Goal: Transaction & Acquisition: Purchase product/service

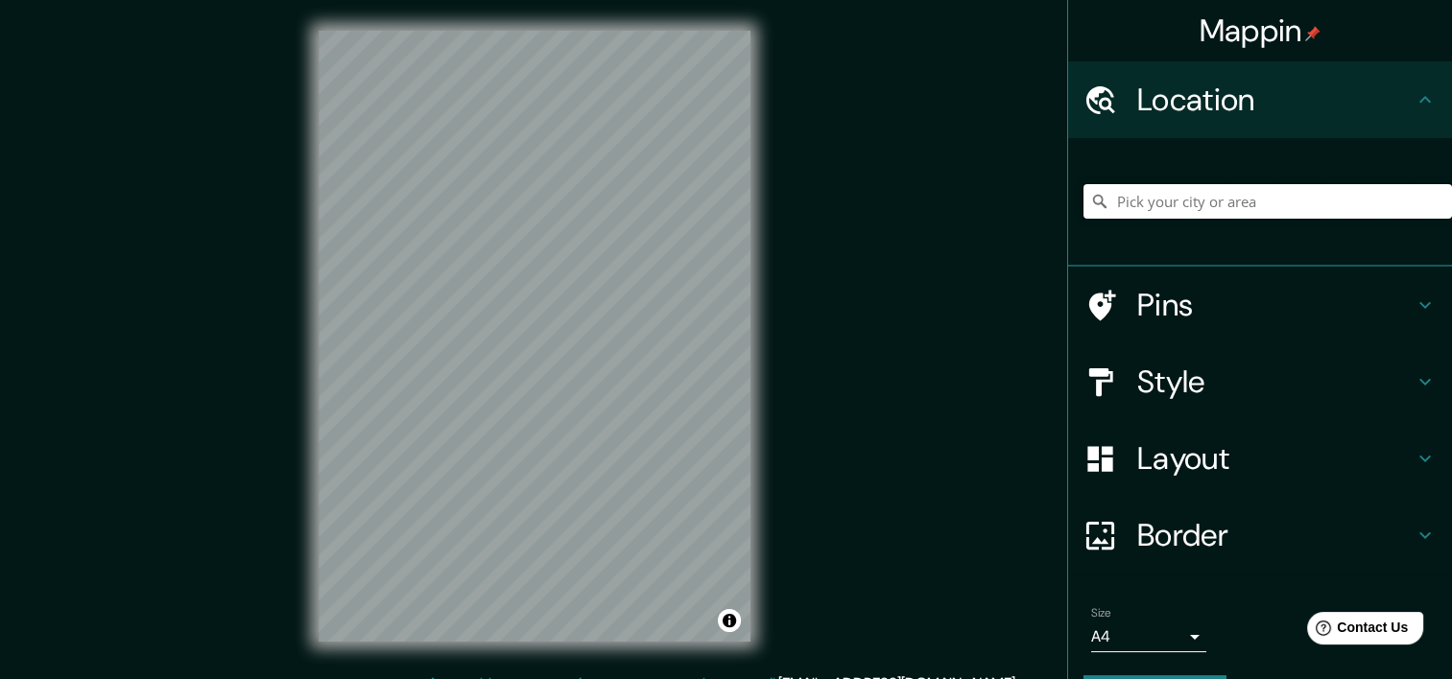
click at [1207, 196] on input "Pick your city or area" at bounding box center [1267, 201] width 369 height 35
click at [1209, 207] on input "Chilecito, [GEOGRAPHIC_DATA][PERSON_NAME], [GEOGRAPHIC_DATA]" at bounding box center [1267, 201] width 369 height 35
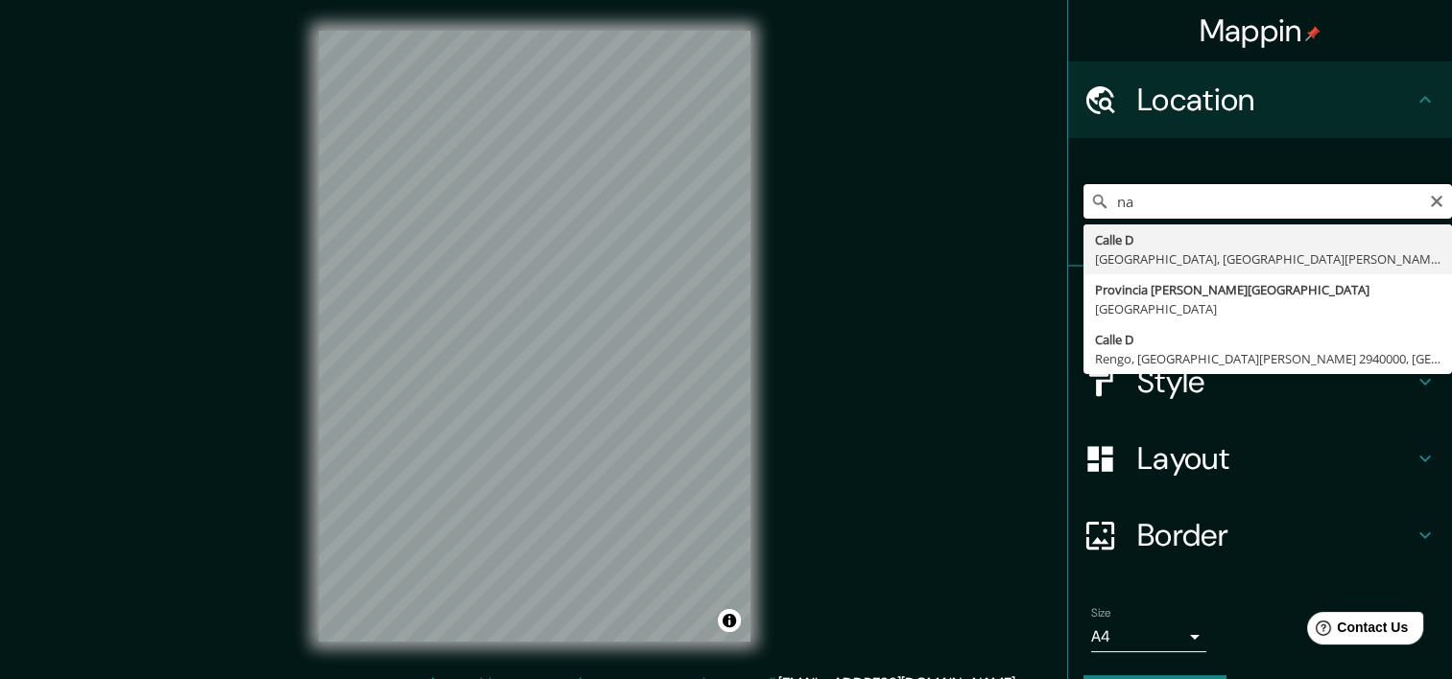
type input "a"
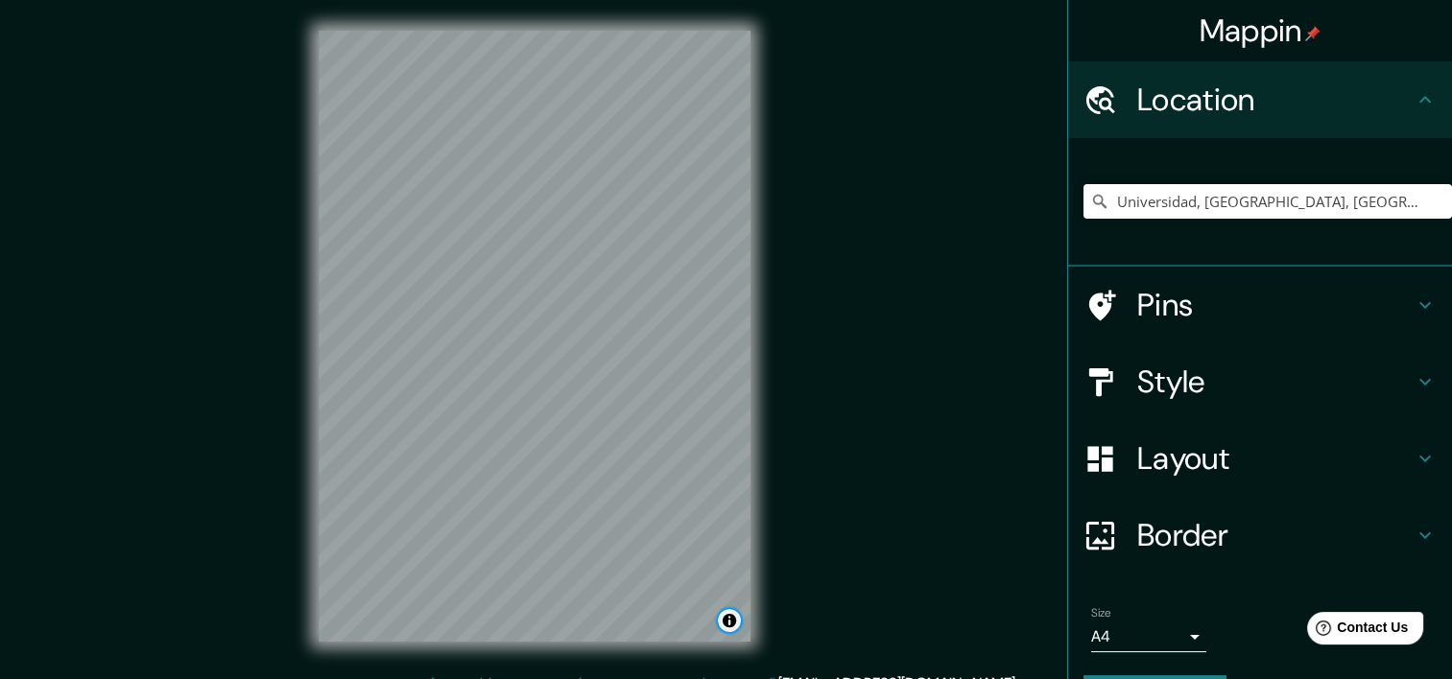
click at [731, 622] on button "Toggle attribution" at bounding box center [729, 620] width 23 height 23
click at [733, 623] on button "Toggle attribution" at bounding box center [729, 620] width 23 height 23
click at [870, 497] on div "Mappin Location [GEOGRAPHIC_DATA], [GEOGRAPHIC_DATA], [GEOGRAPHIC_DATA], [GEOGR…" at bounding box center [726, 351] width 1452 height 703
click at [1178, 192] on input "Universidad, [GEOGRAPHIC_DATA], [GEOGRAPHIC_DATA], [GEOGRAPHIC_DATA]" at bounding box center [1267, 201] width 369 height 35
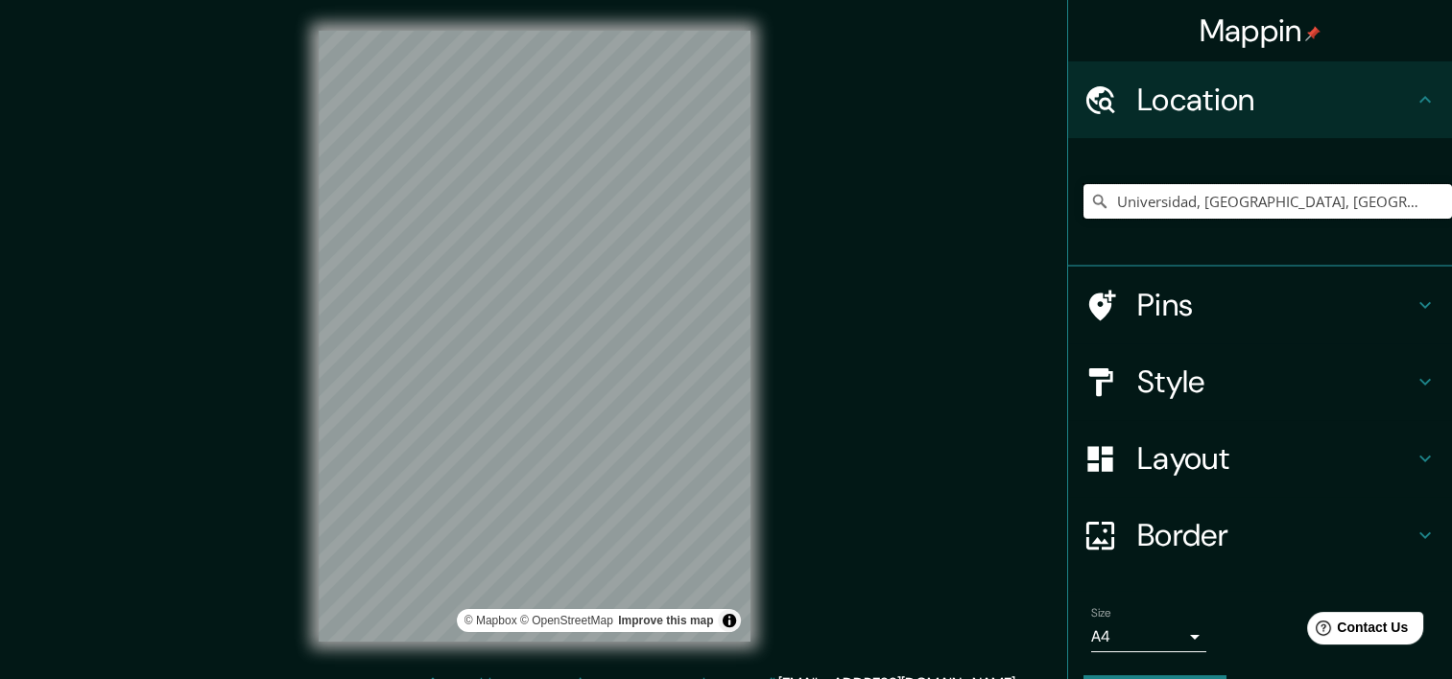
drag, startPoint x: 1393, startPoint y: 206, endPoint x: 961, endPoint y: 274, distance: 438.0
click at [961, 274] on div "Mappin Location [GEOGRAPHIC_DATA], [GEOGRAPHIC_DATA], [GEOGRAPHIC_DATA], [GEOGR…" at bounding box center [726, 351] width 1452 height 703
type input "a de [GEOGRAPHIC_DATA], [GEOGRAPHIC_DATA]"
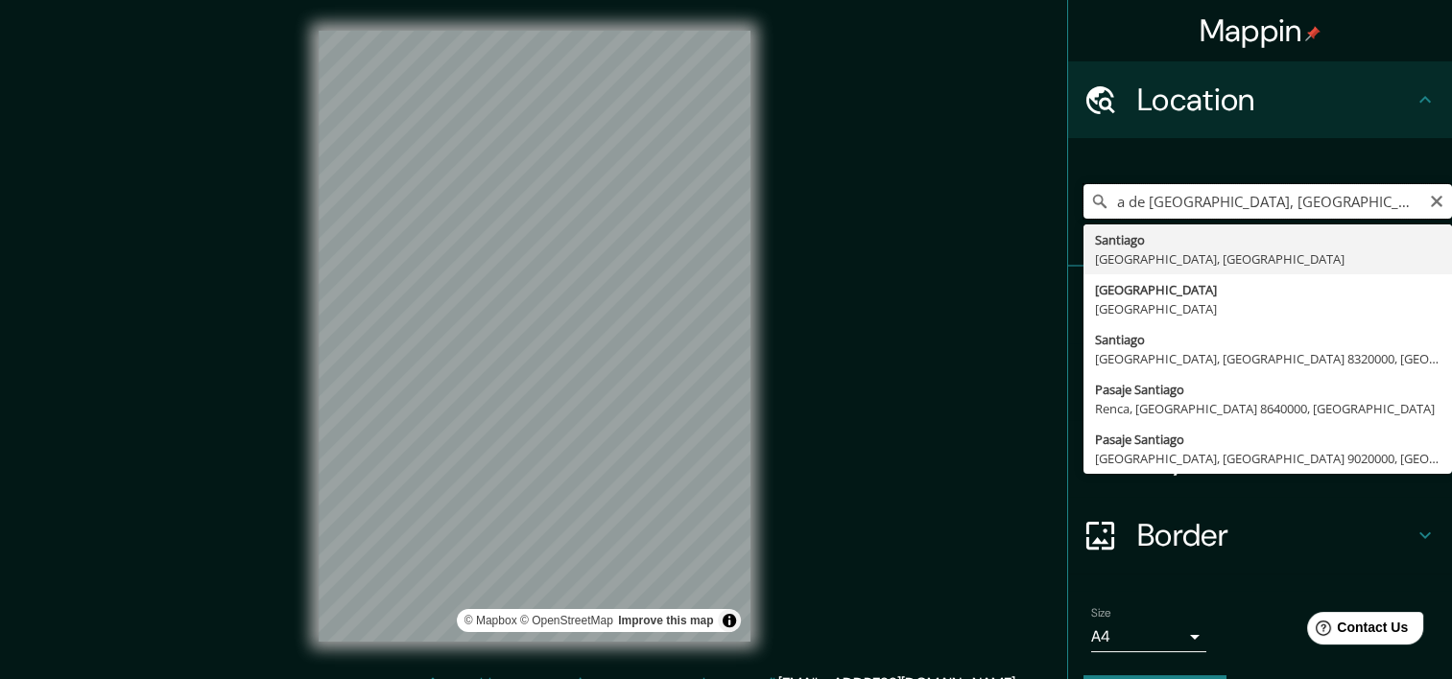
drag, startPoint x: 1268, startPoint y: 211, endPoint x: 967, endPoint y: 234, distance: 301.3
click at [967, 234] on div "Mappin Location a de [GEOGRAPHIC_DATA], [GEOGRAPHIC_DATA] [GEOGRAPHIC_DATA], [G…" at bounding box center [726, 351] width 1452 height 703
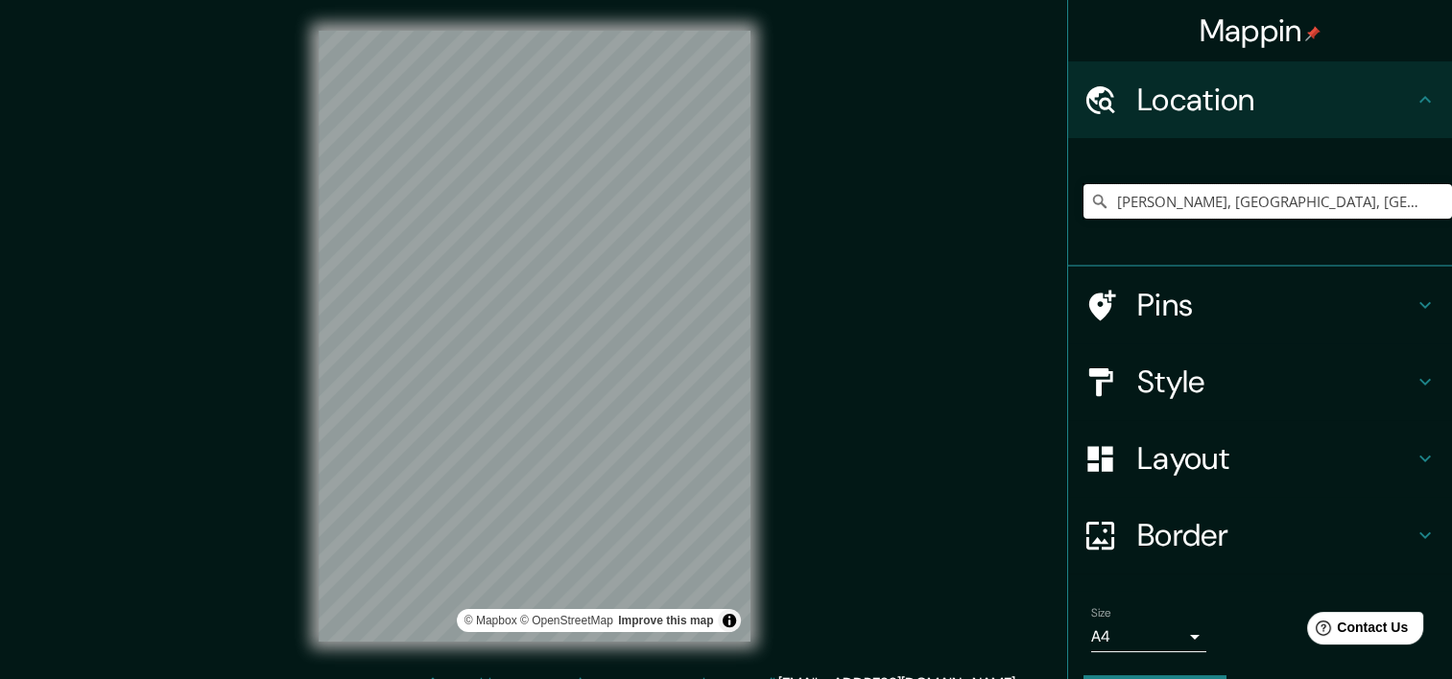
type input "[PERSON_NAME], [GEOGRAPHIC_DATA], [GEOGRAPHIC_DATA] 9020000, [GEOGRAPHIC_DATA]"
click at [777, 343] on div "© Mapbox © OpenStreetMap Improve this map" at bounding box center [534, 336] width 493 height 673
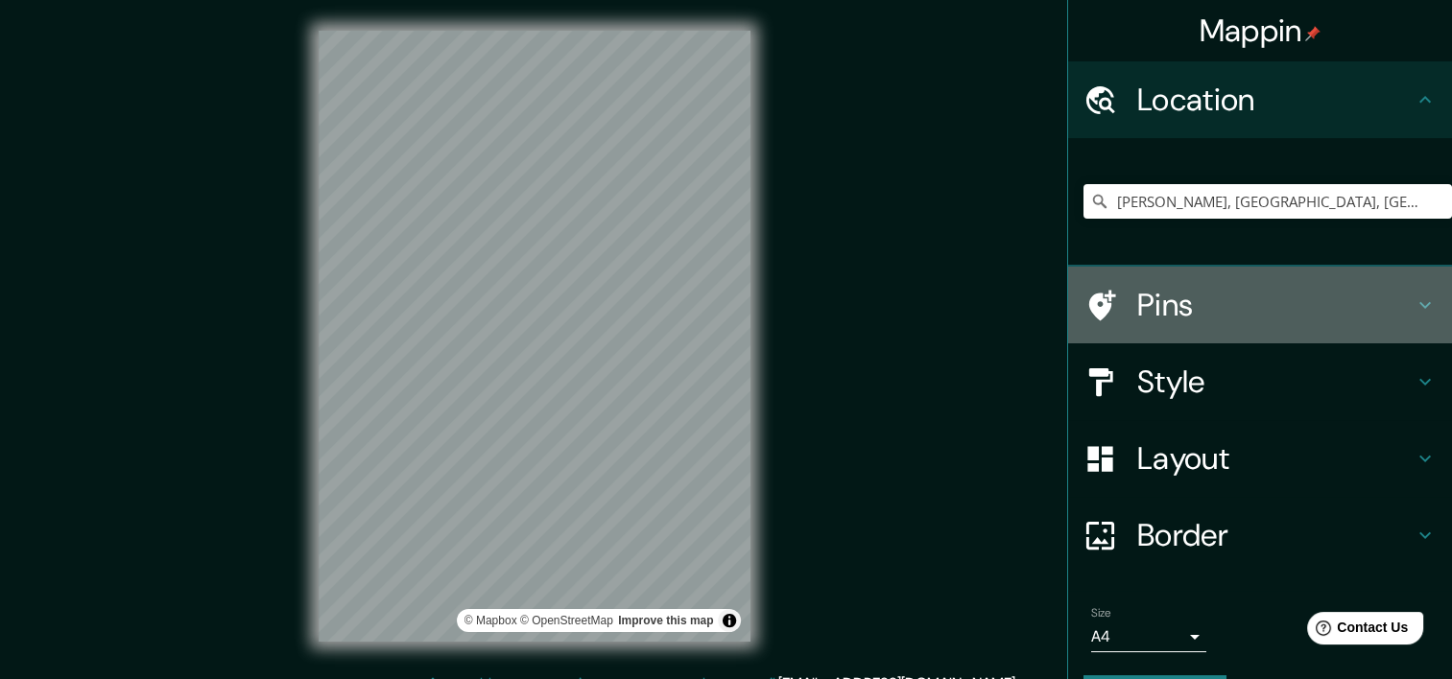
click at [1389, 311] on h4 "Pins" at bounding box center [1275, 305] width 276 height 38
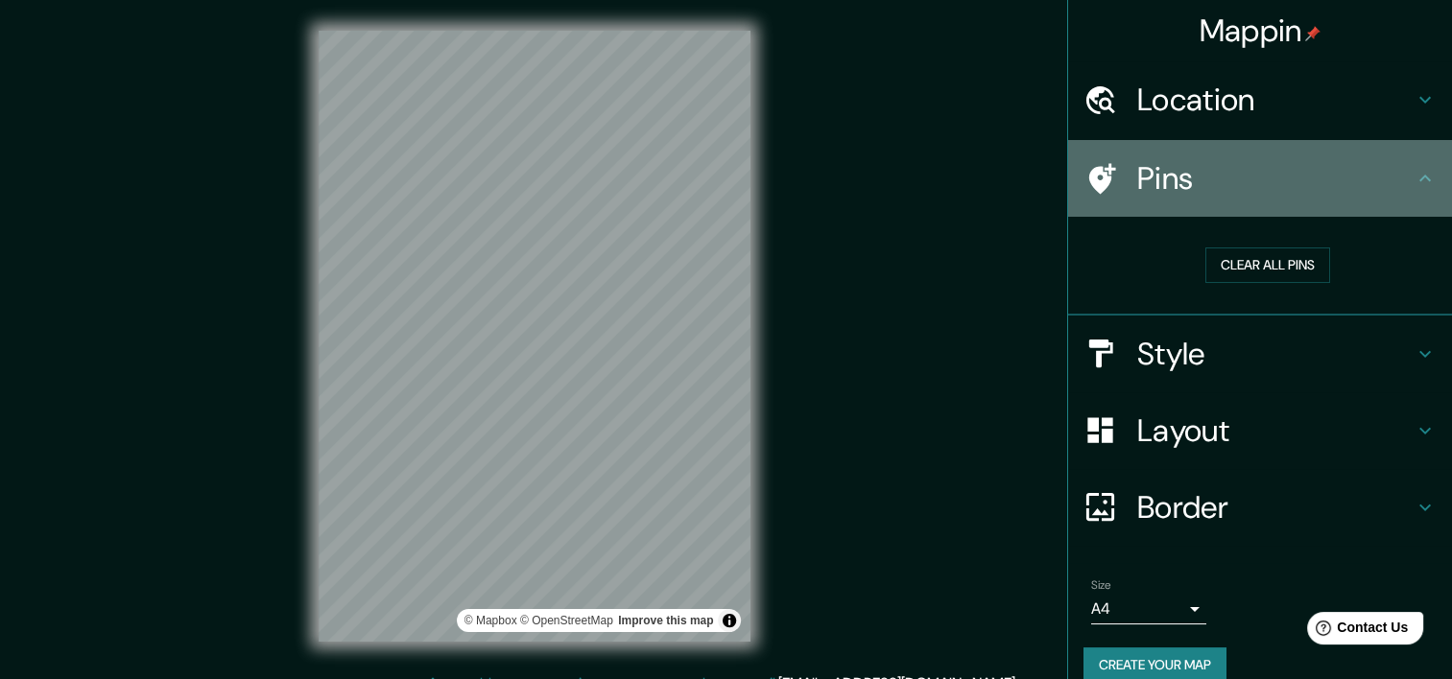
click at [1089, 189] on icon at bounding box center [1102, 178] width 27 height 31
click at [1414, 177] on icon at bounding box center [1425, 178] width 23 height 23
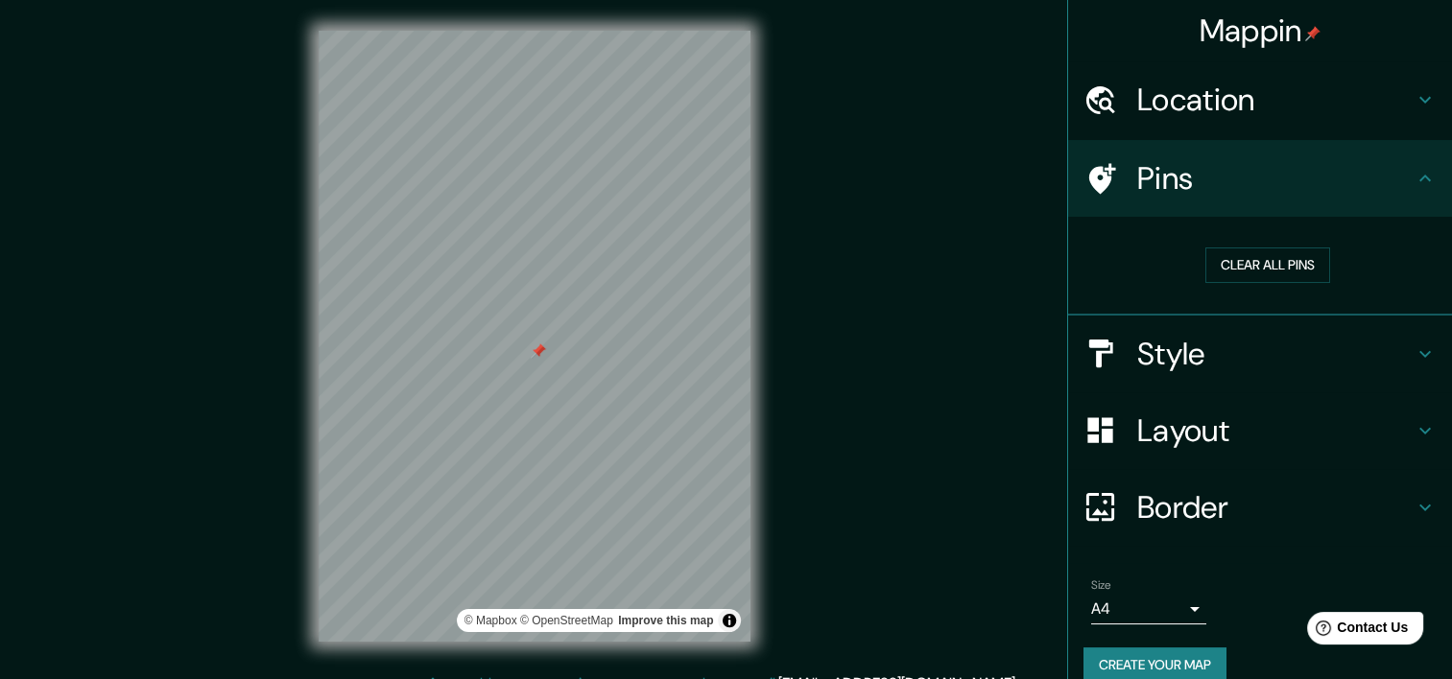
click at [1370, 352] on h4 "Style" at bounding box center [1275, 354] width 276 height 38
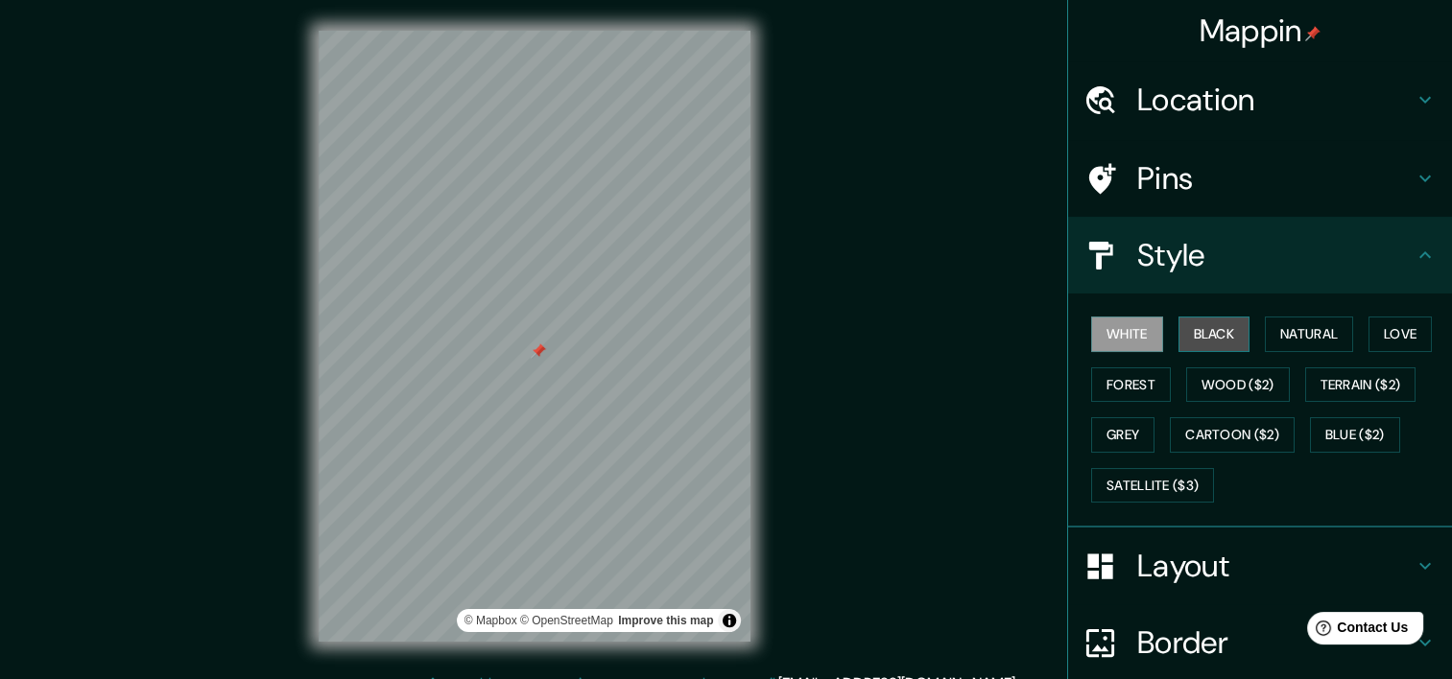
click at [1217, 323] on button "Black" at bounding box center [1214, 335] width 72 height 36
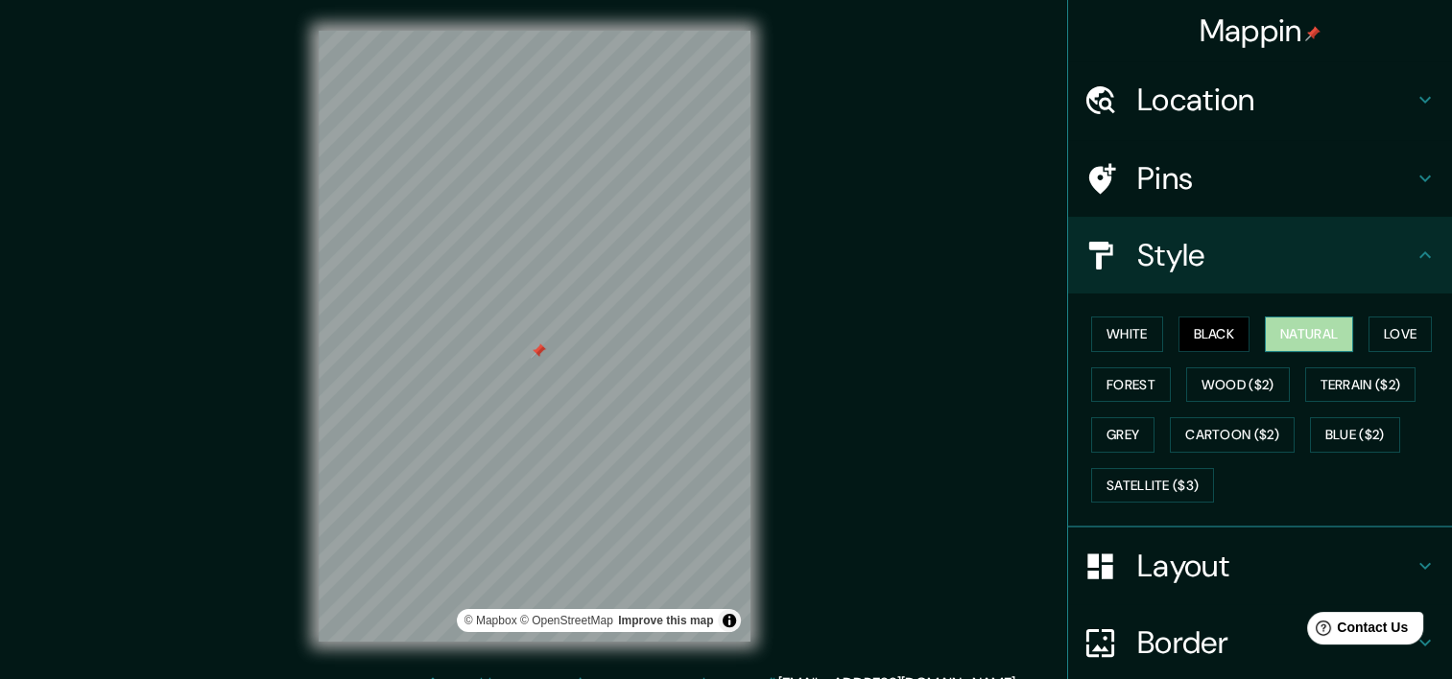
click at [1313, 326] on button "Natural" at bounding box center [1309, 335] width 88 height 36
click at [1421, 334] on button "Love" at bounding box center [1399, 335] width 63 height 36
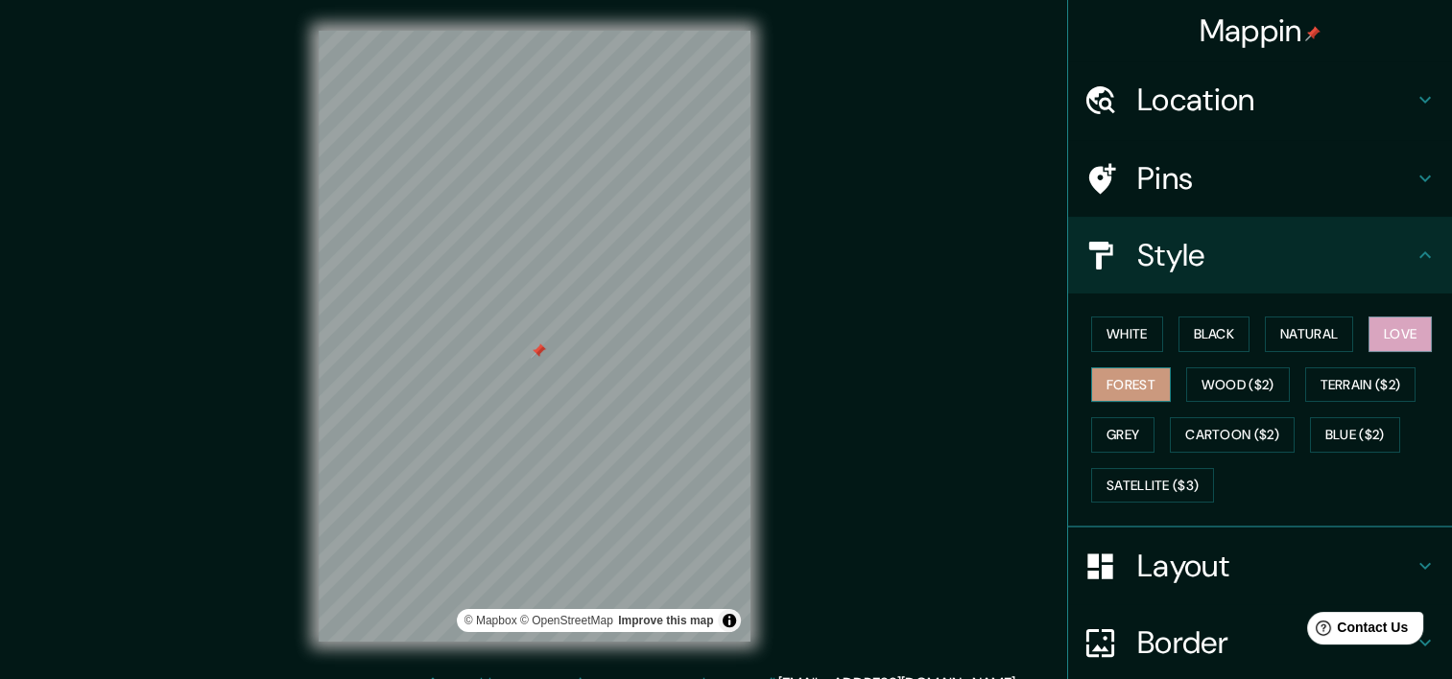
click at [1091, 371] on button "Forest" at bounding box center [1131, 386] width 80 height 36
click at [1241, 430] on button "Cartoon ($2)" at bounding box center [1232, 435] width 125 height 36
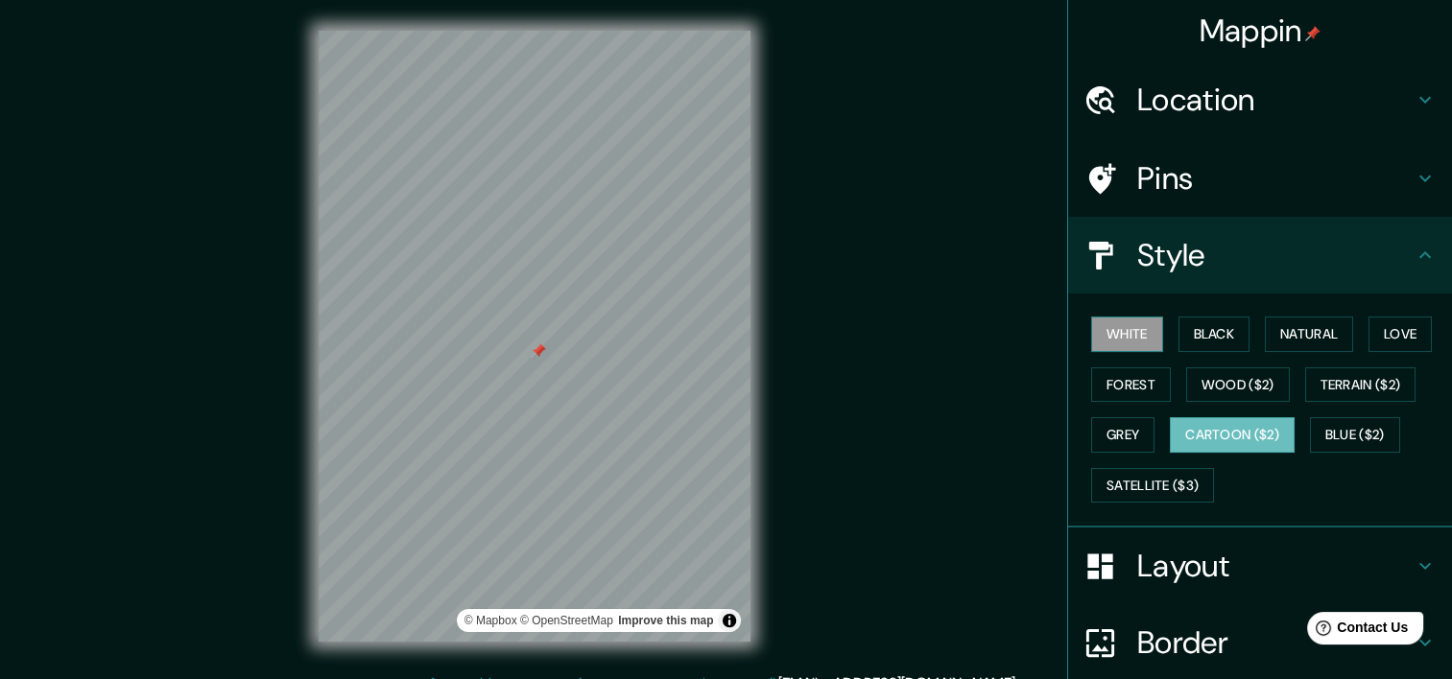
click at [1108, 335] on button "White" at bounding box center [1127, 335] width 72 height 36
click at [1225, 342] on button "Black" at bounding box center [1214, 335] width 72 height 36
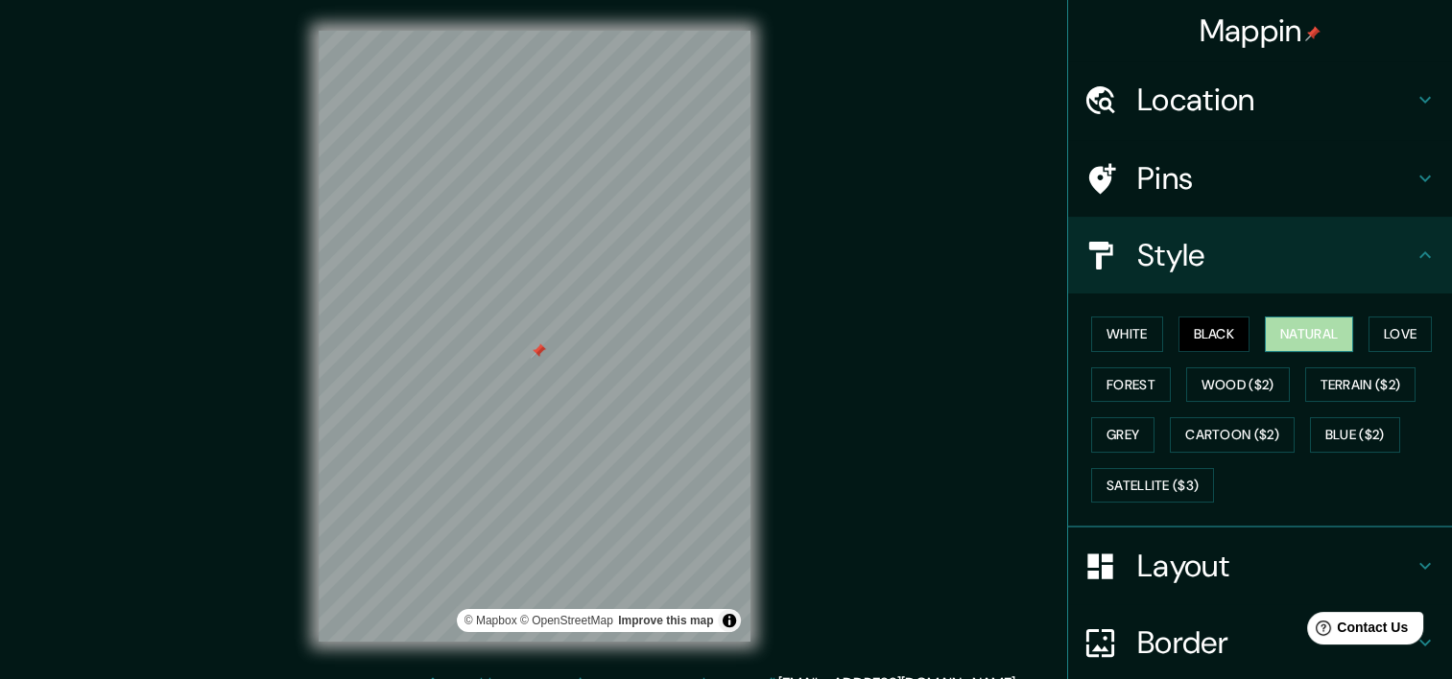
click at [1302, 326] on button "Natural" at bounding box center [1309, 335] width 88 height 36
click at [1196, 334] on button "Black" at bounding box center [1214, 335] width 72 height 36
click at [1132, 342] on button "White" at bounding box center [1127, 335] width 72 height 36
click at [1204, 333] on button "Black" at bounding box center [1214, 335] width 72 height 36
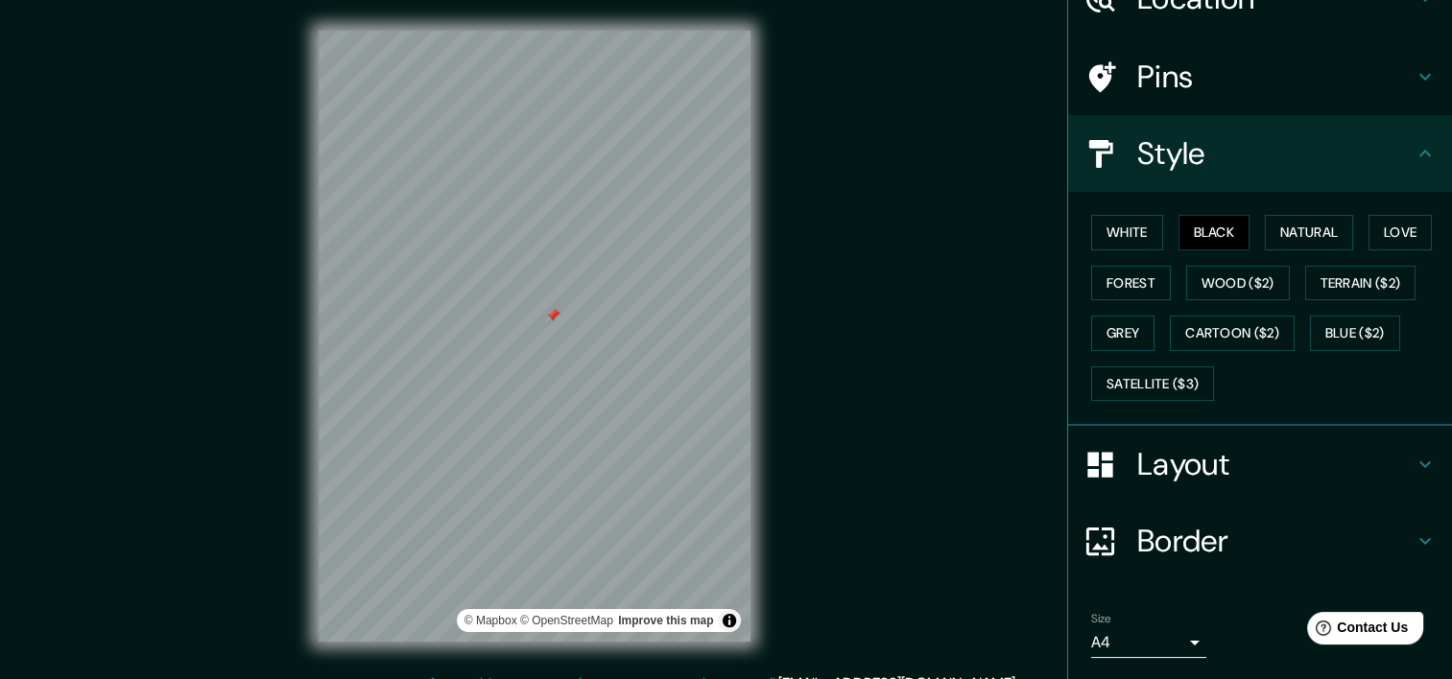
scroll to position [158, 0]
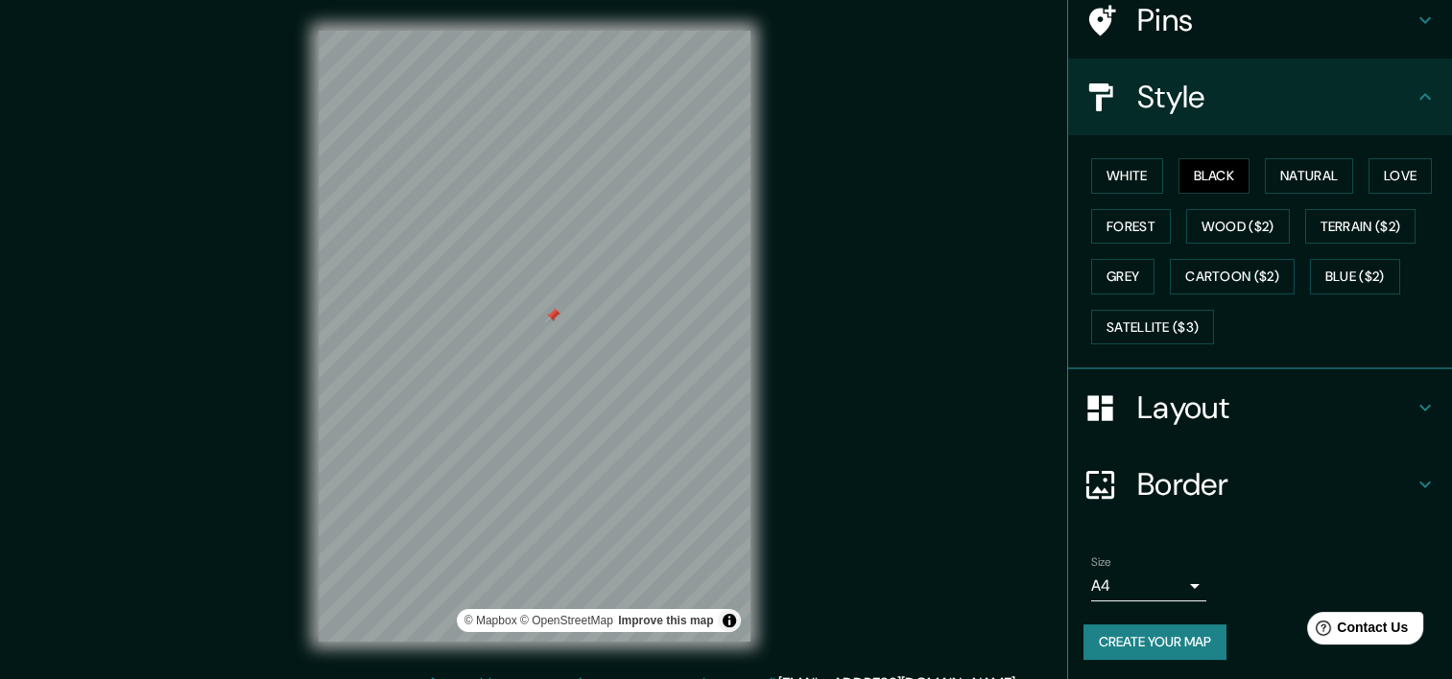
click at [1157, 576] on body "Mappin Location Víctor Jara, Pudahuel, Región Metropolitana de Santiago 9020000…" at bounding box center [726, 339] width 1452 height 679
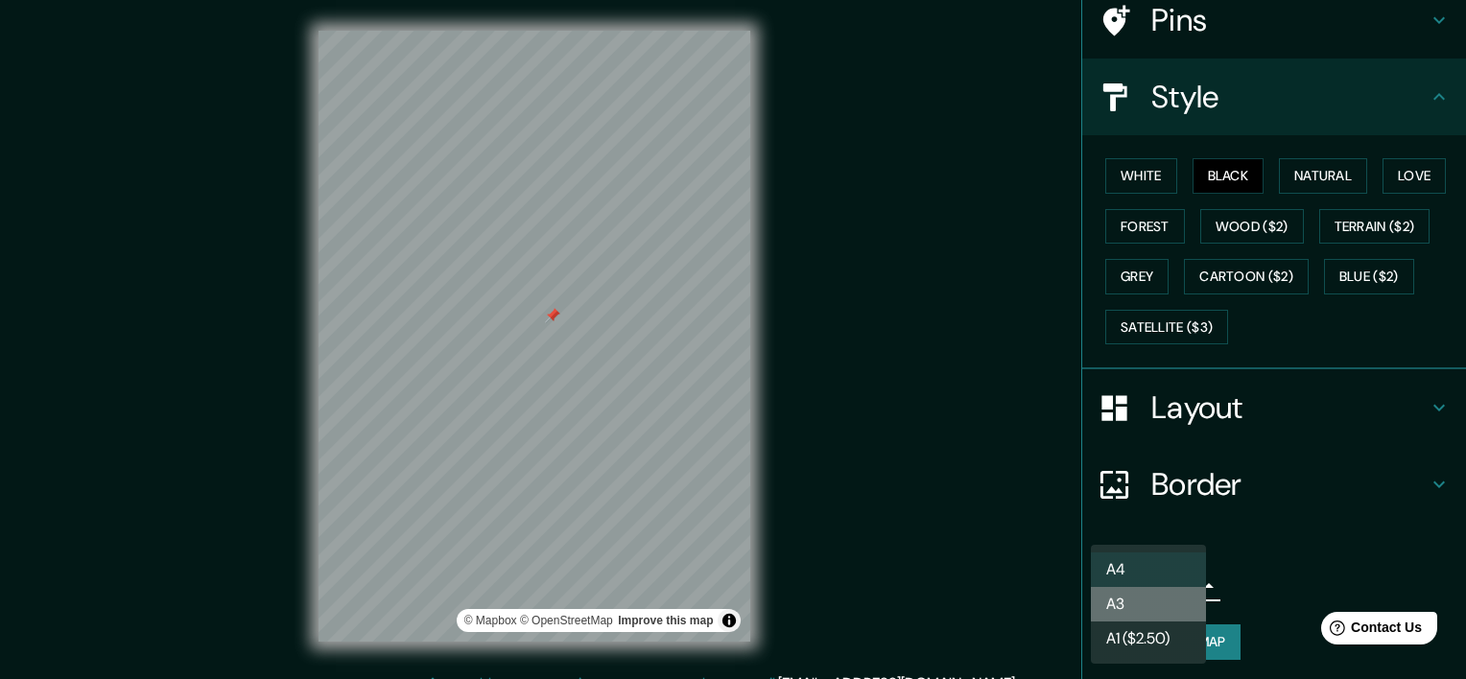
click at [1169, 617] on li "A3" at bounding box center [1148, 604] width 115 height 35
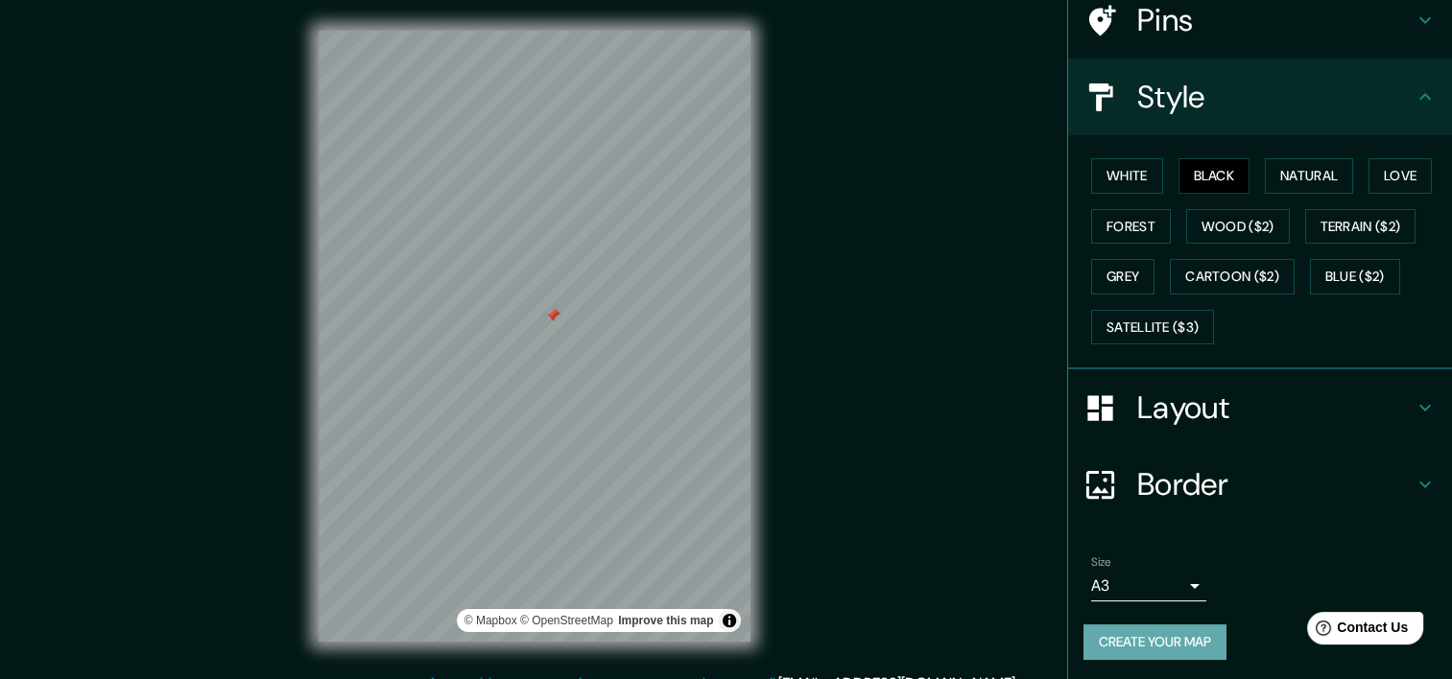
click at [1206, 641] on button "Create your map" at bounding box center [1154, 643] width 143 height 36
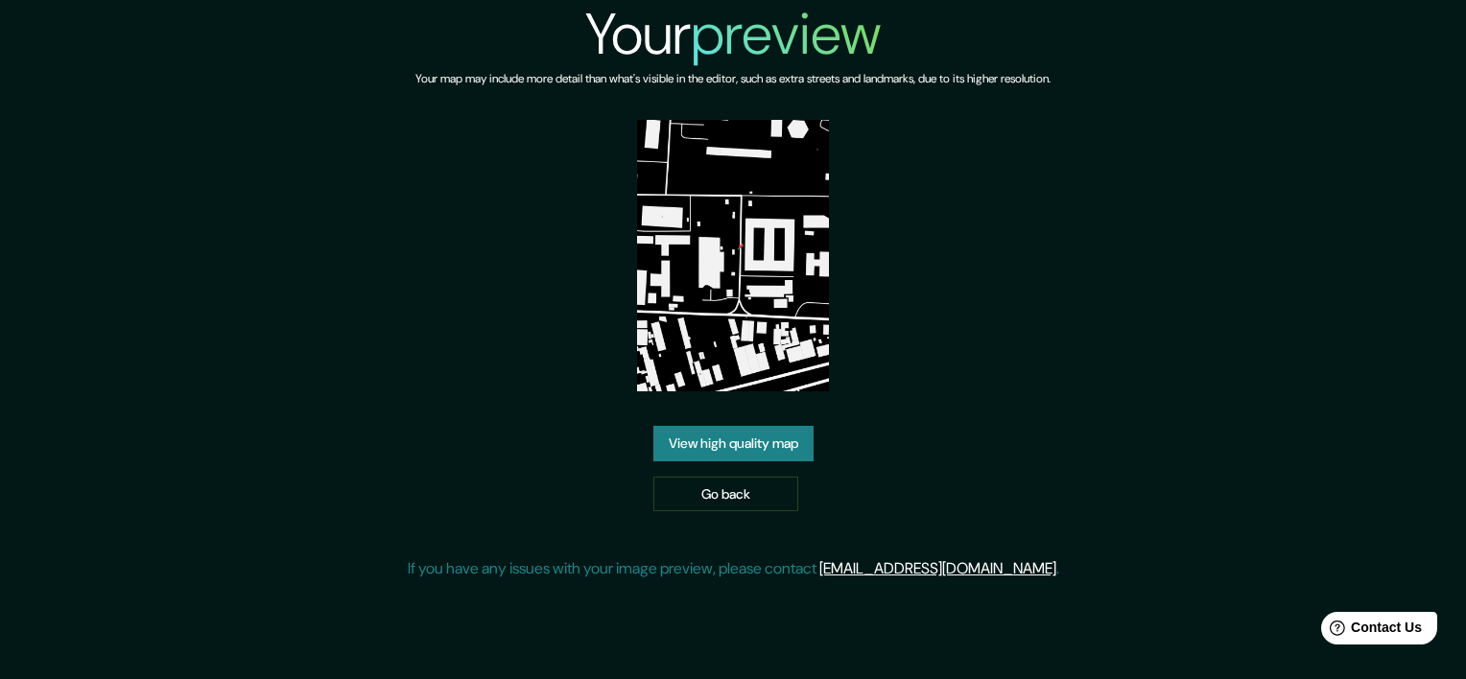
click at [860, 416] on div "Your preview Your map may include more detail than what's visible in the editor…" at bounding box center [733, 339] width 1466 height 679
click at [802, 426] on link "View high quality map" at bounding box center [734, 444] width 160 height 36
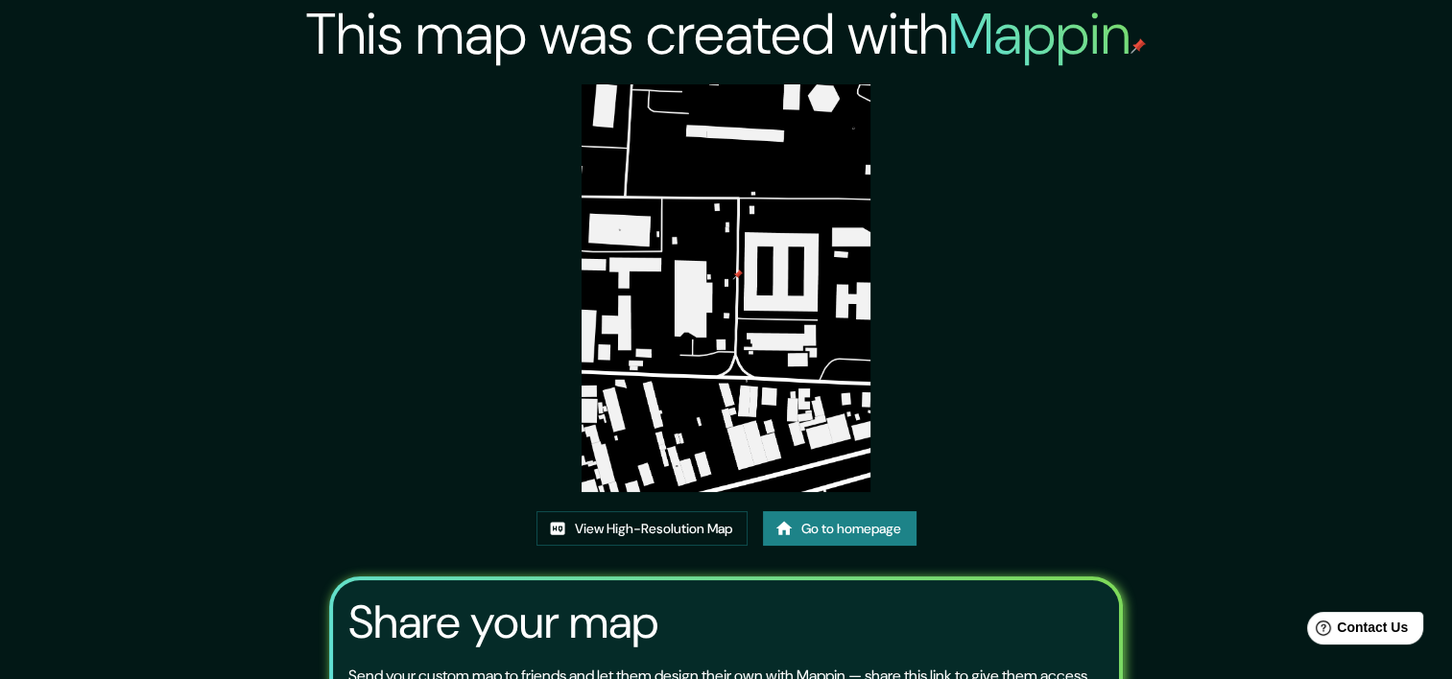
click at [775, 303] on img at bounding box center [726, 288] width 288 height 408
click at [818, 317] on img at bounding box center [726, 288] width 288 height 408
